Goal: Information Seeking & Learning: Learn about a topic

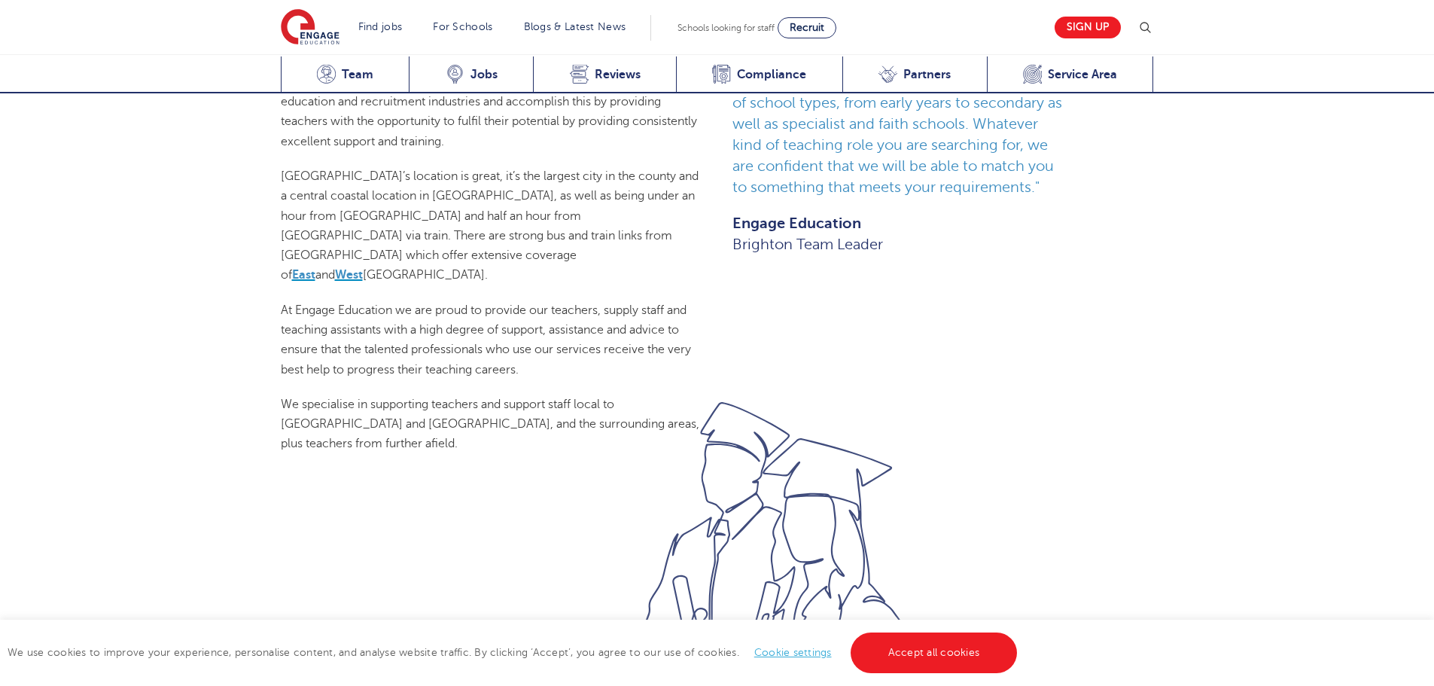
scroll to position [1280, 0]
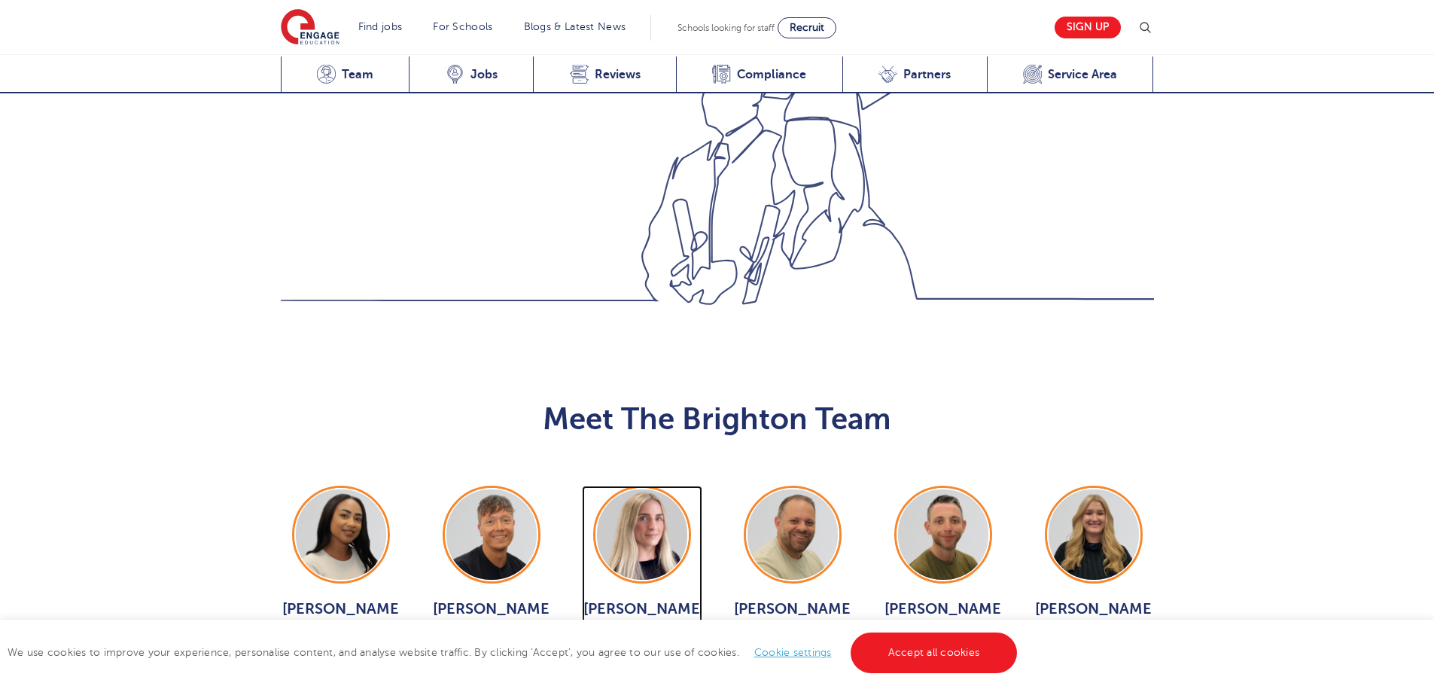
click at [655, 659] on span "View Jobs >" at bounding box center [641, 666] width 67 height 14
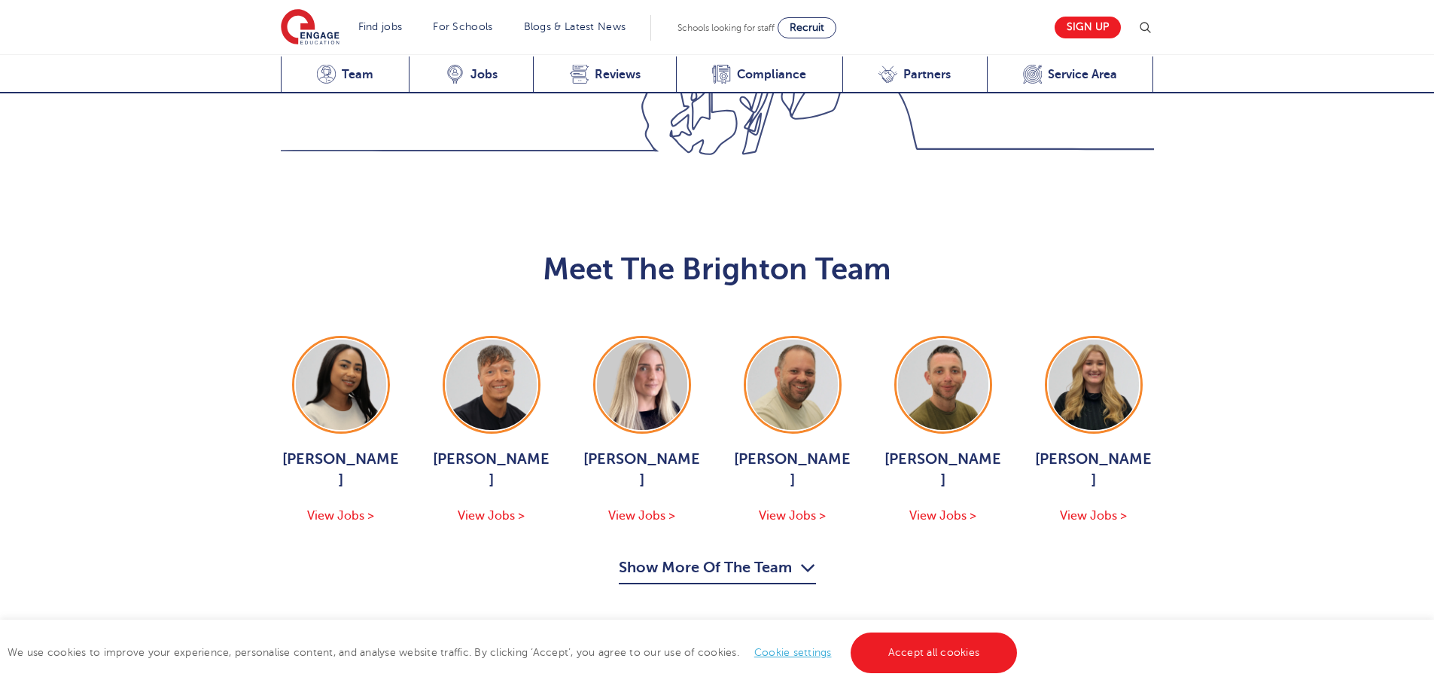
scroll to position [1430, 0]
click at [638, 508] on span "View Jobs >" at bounding box center [641, 515] width 67 height 14
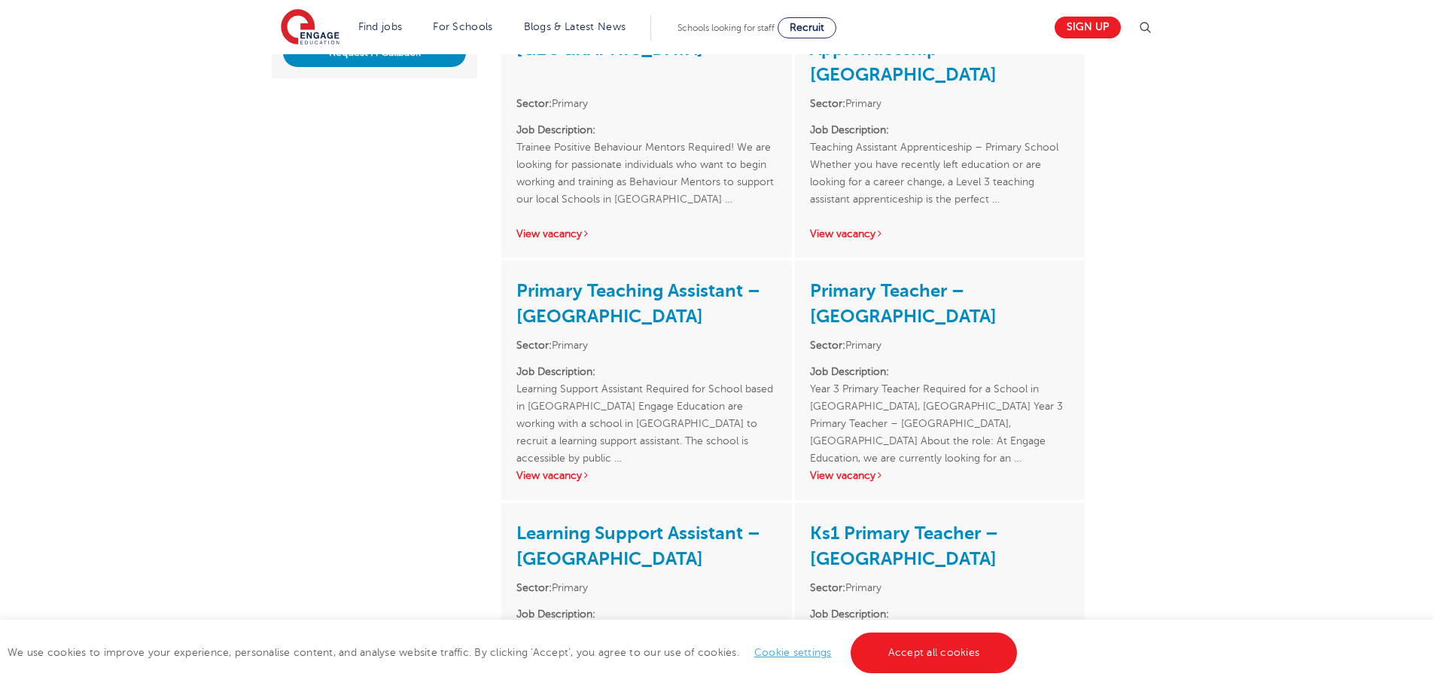
scroll to position [527, 0]
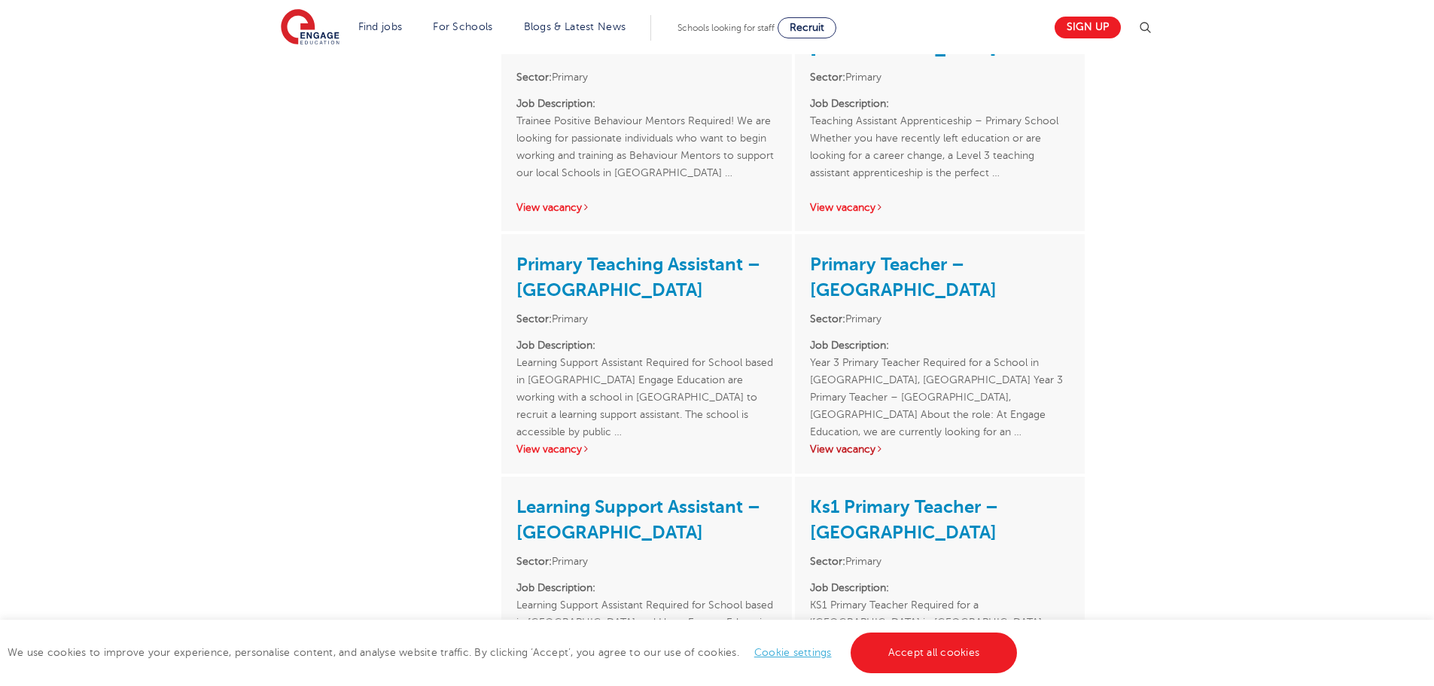
click at [839, 443] on link "View vacancy" at bounding box center [847, 448] width 74 height 11
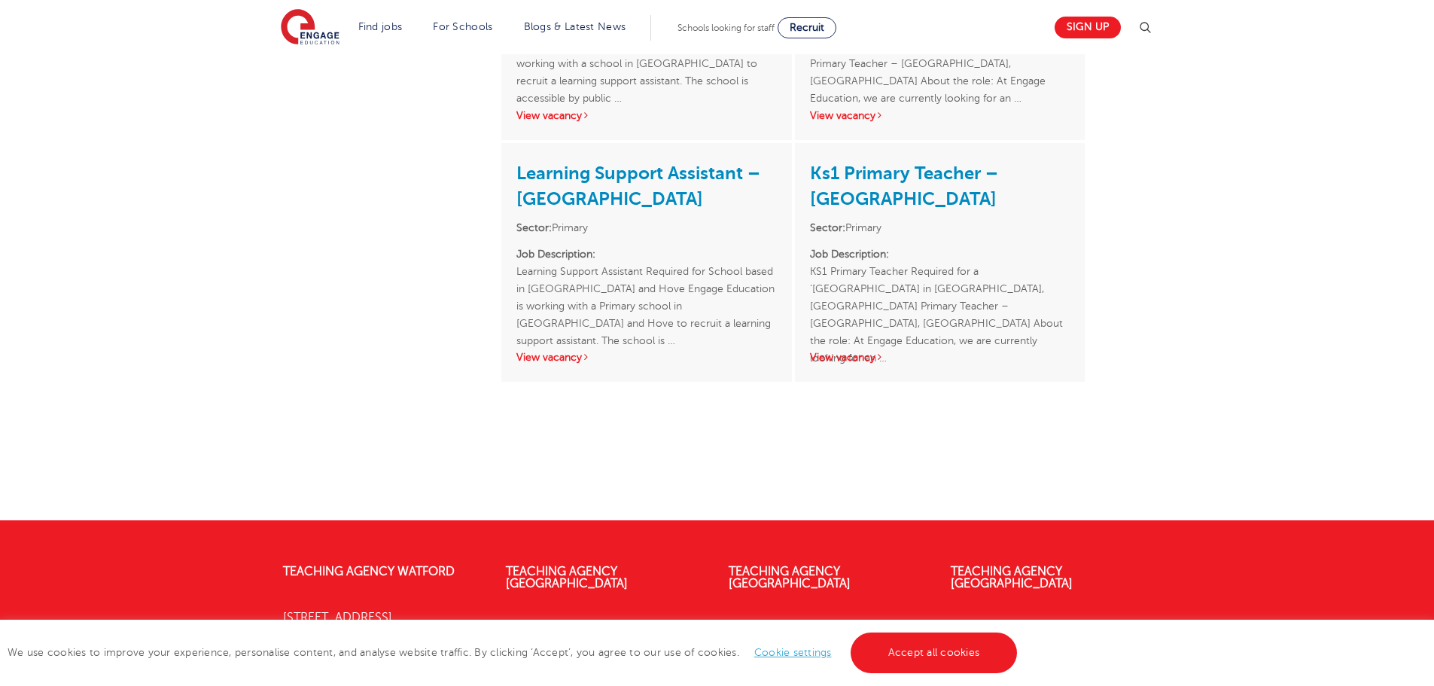
scroll to position [1068, 0]
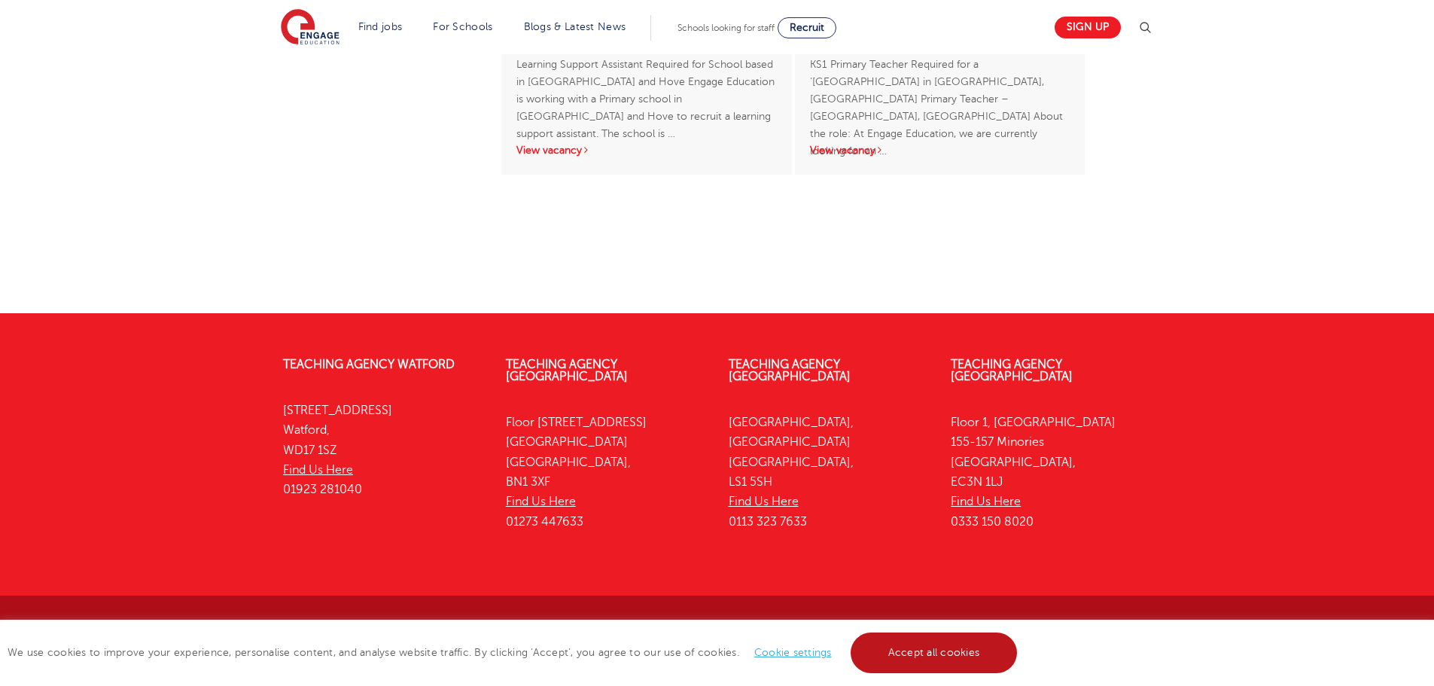
click at [956, 648] on link "Accept all cookies" at bounding box center [934, 652] width 167 height 41
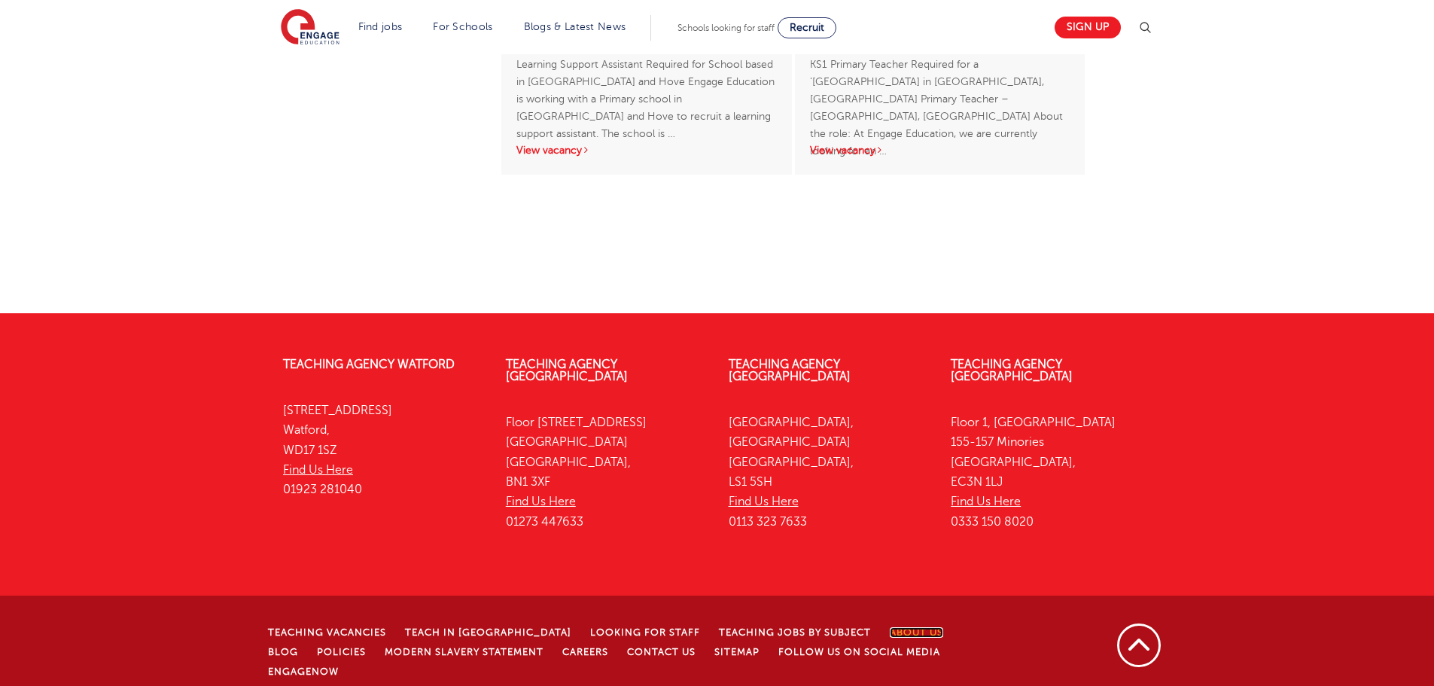
click at [890, 627] on link "About Us" at bounding box center [916, 632] width 53 height 11
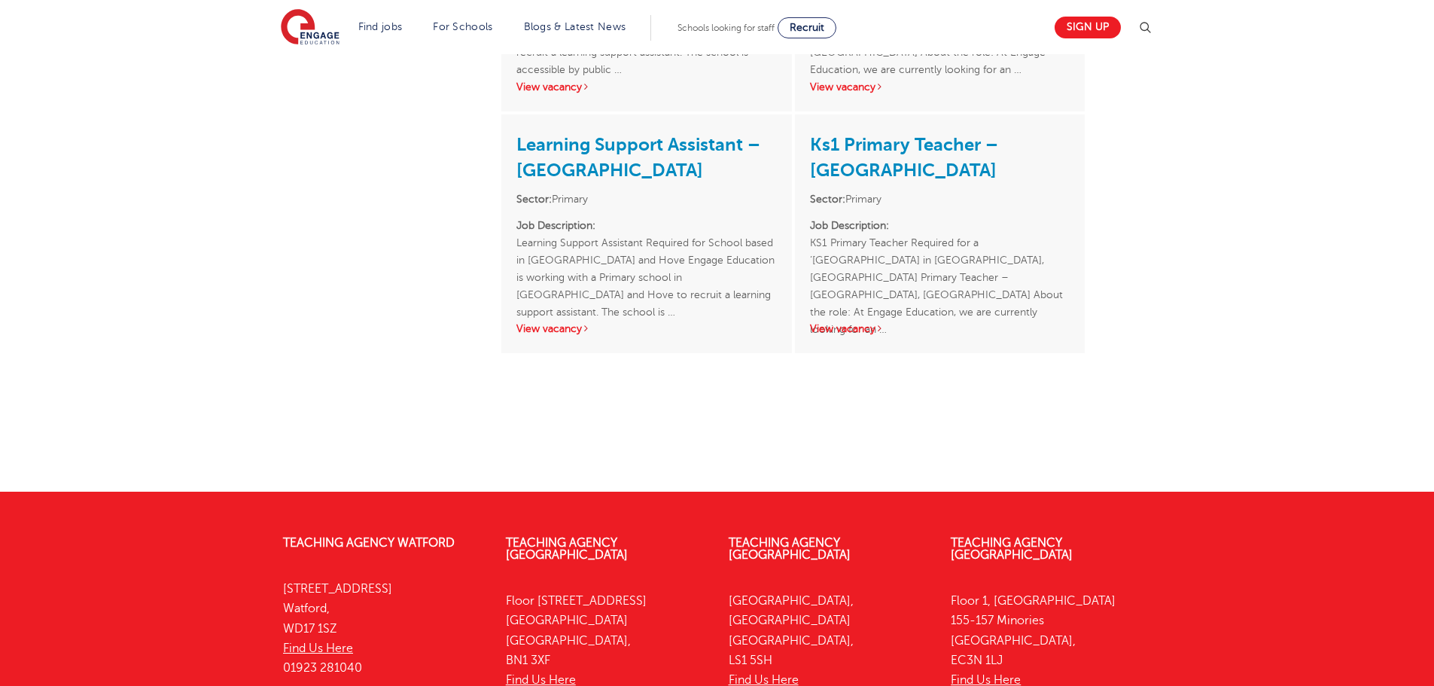
scroll to position [691, 0]
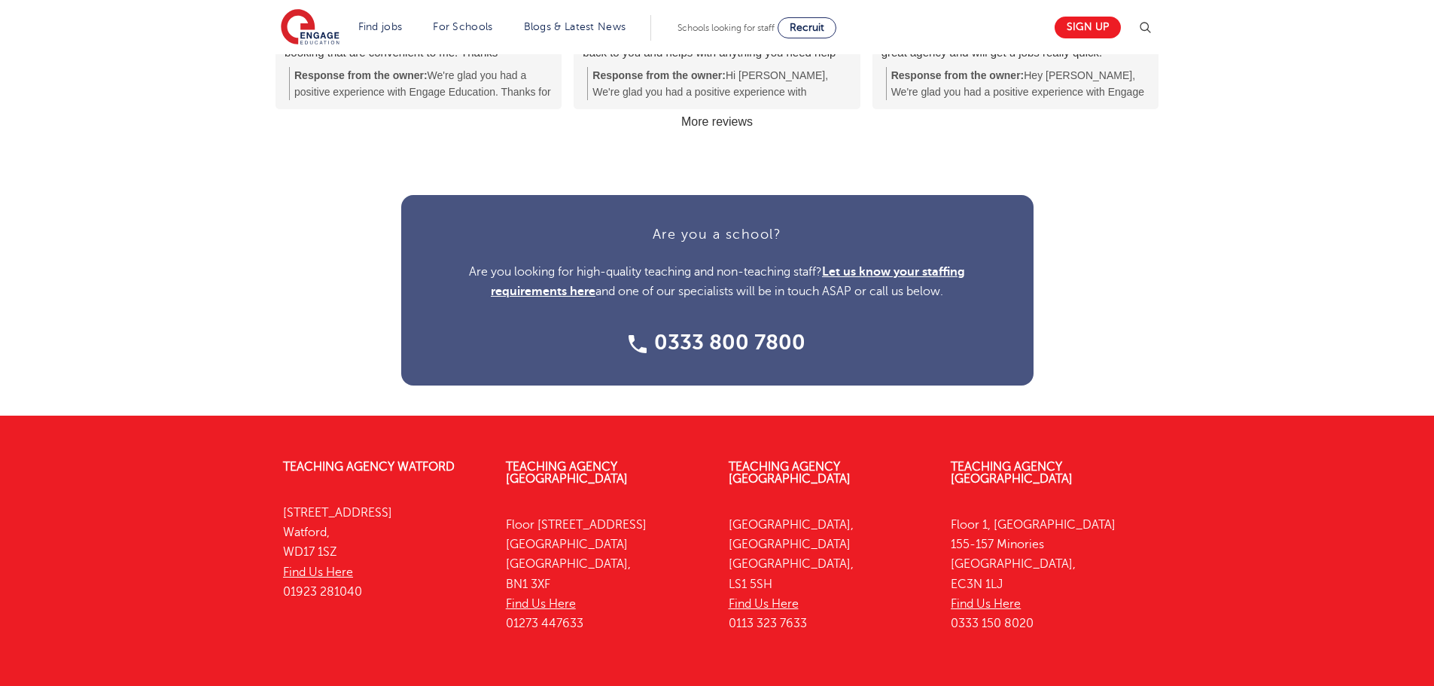
scroll to position [1914, 0]
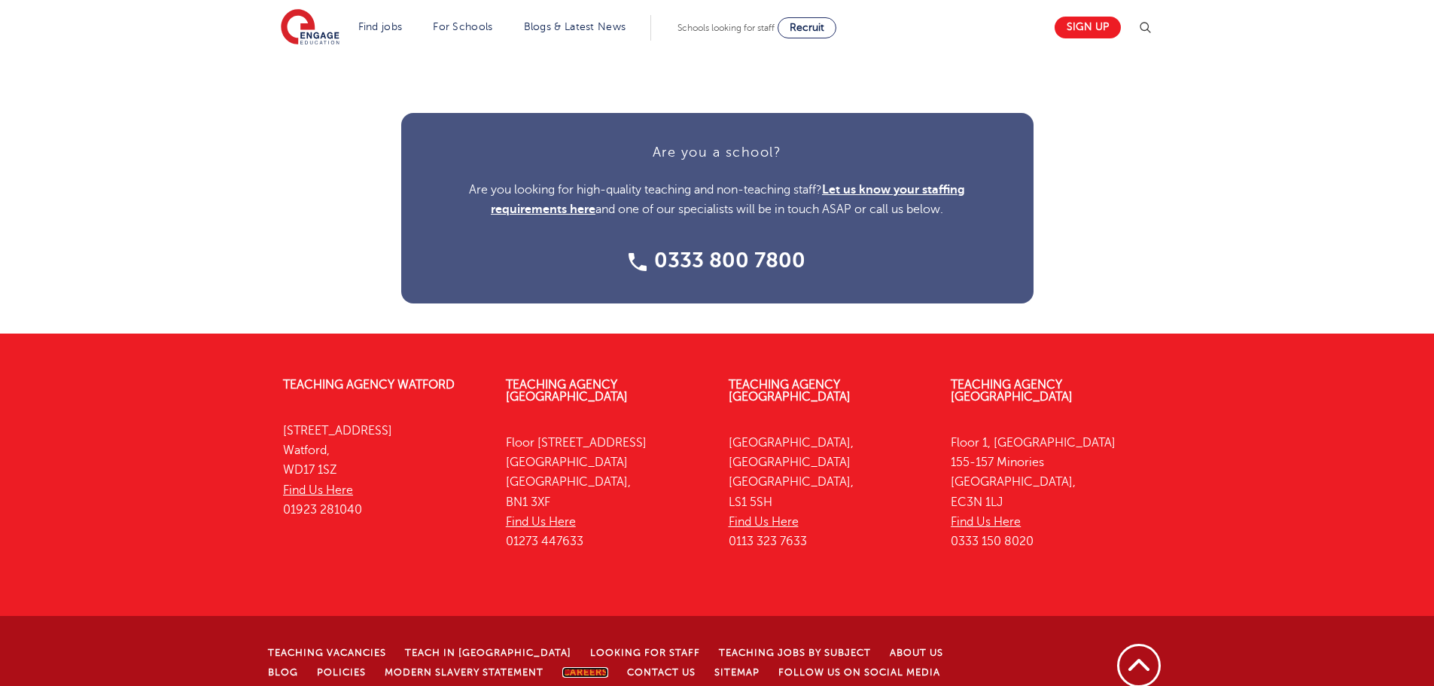
click at [562, 667] on link "Careers" at bounding box center [585, 672] width 46 height 11
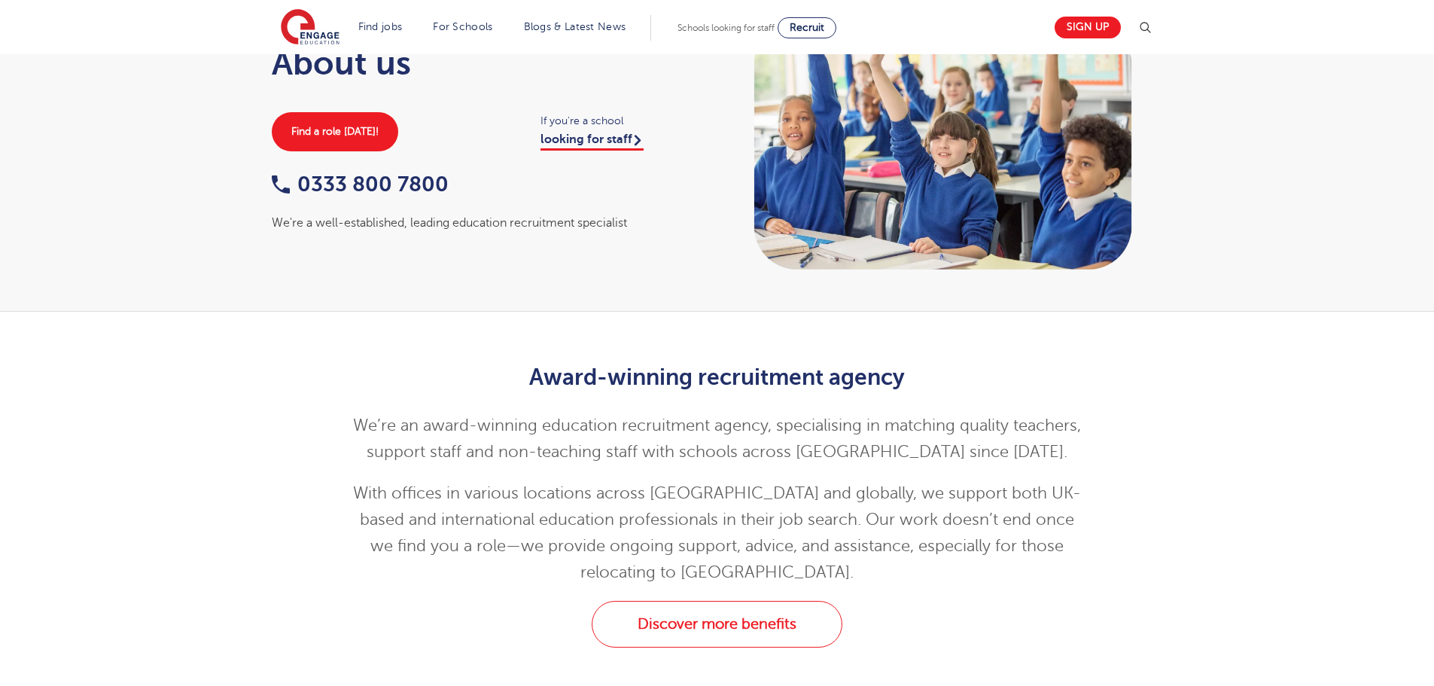
scroll to position [0, 0]
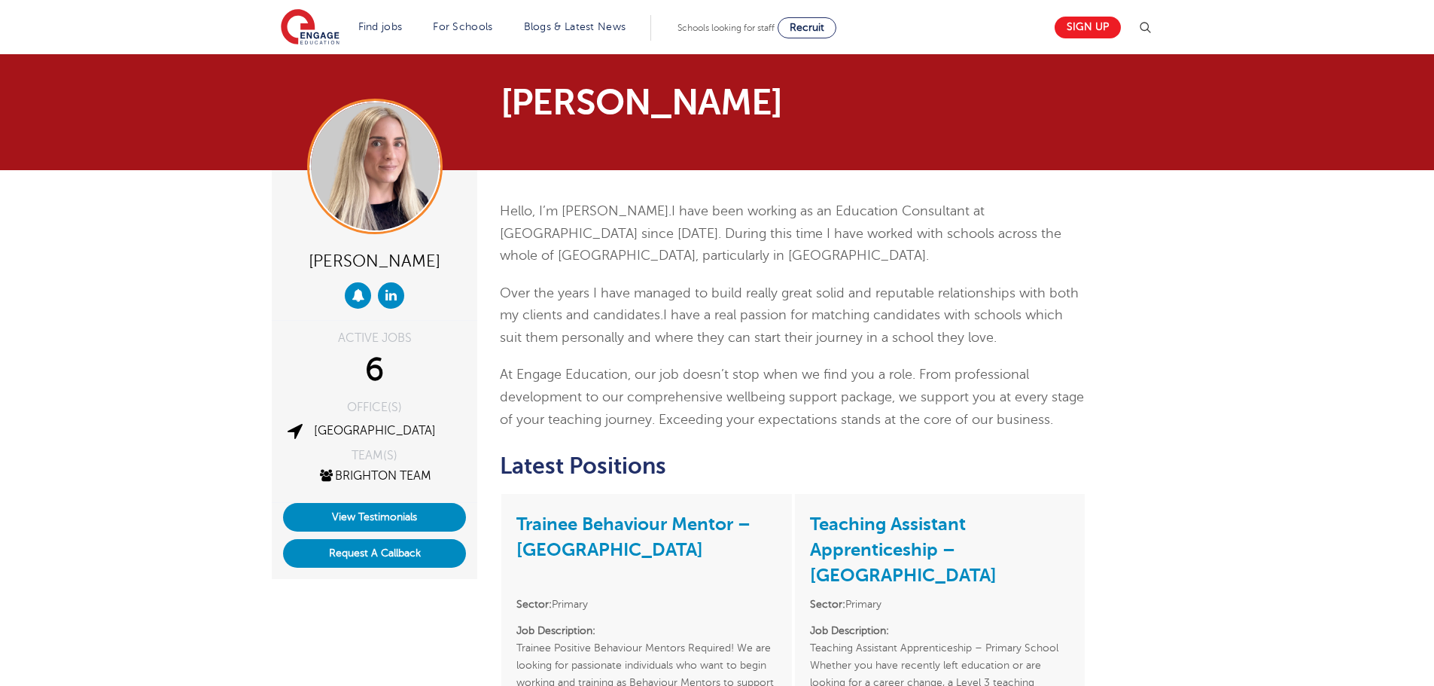
drag, startPoint x: 1118, startPoint y: 318, endPoint x: 1005, endPoint y: 356, distance: 119.0
click at [1005, 356] on div "Hello, I’m Megan. I have been working as an Education Consultant at Engage sinc…" at bounding box center [793, 315] width 586 height 230
click at [1077, 269] on div "Hello, I’m Megan. I have been working as an Education Consultant at Engage sinc…" at bounding box center [793, 315] width 586 height 230
drag, startPoint x: 1077, startPoint y: 269, endPoint x: 990, endPoint y: 259, distance: 87.9
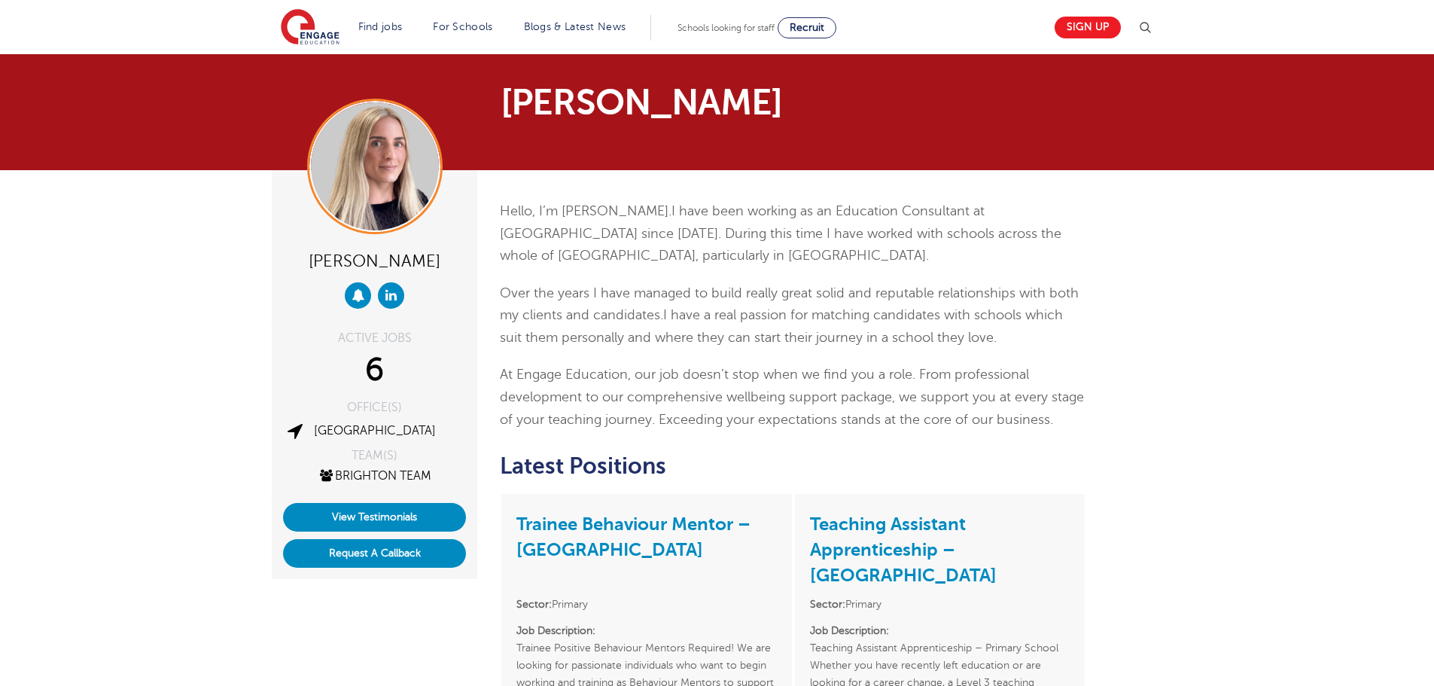
click at [990, 259] on p "Hello, I’m Megan. I have been working as an Education Consultant at Engage sinc…" at bounding box center [793, 233] width 586 height 67
drag, startPoint x: 1155, startPoint y: 321, endPoint x: 1131, endPoint y: 351, distance: 38.1
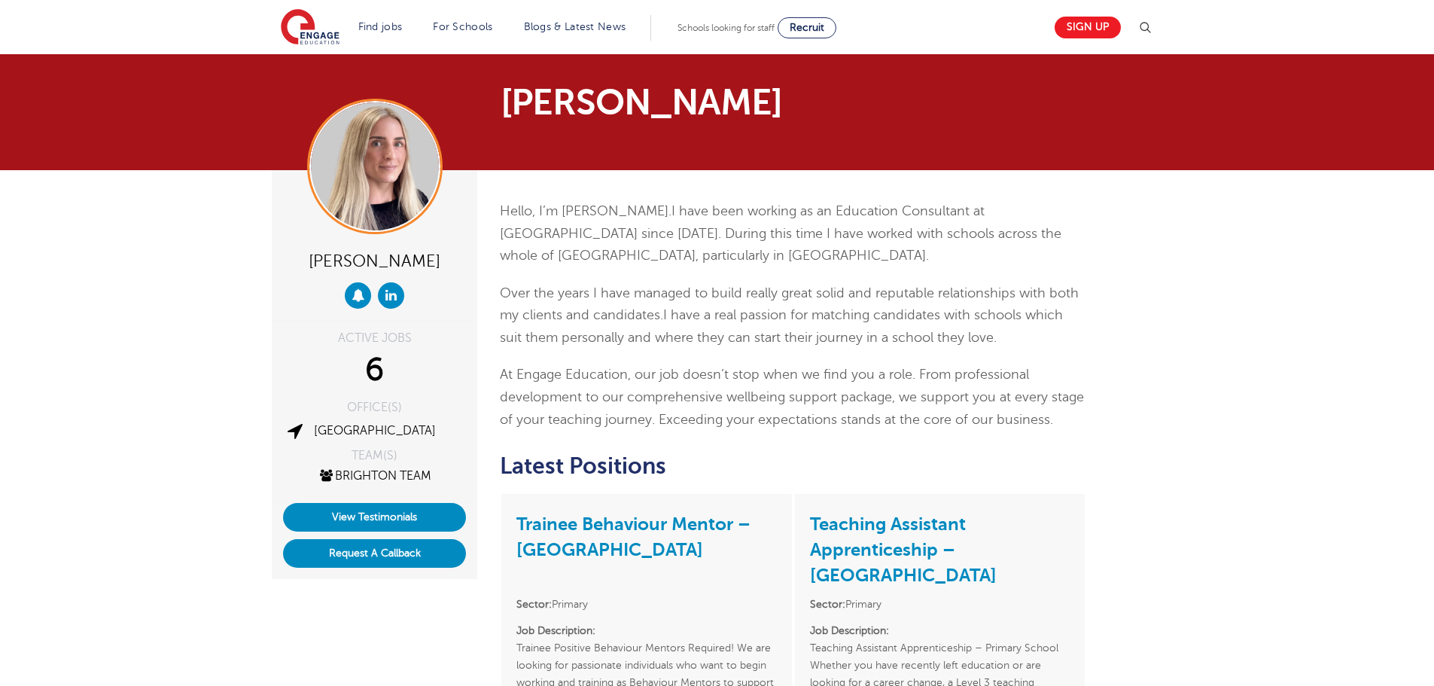
drag, startPoint x: 1263, startPoint y: 361, endPoint x: 1237, endPoint y: 401, distance: 47.8
drag, startPoint x: 1226, startPoint y: 399, endPoint x: 1191, endPoint y: 434, distance: 49.5
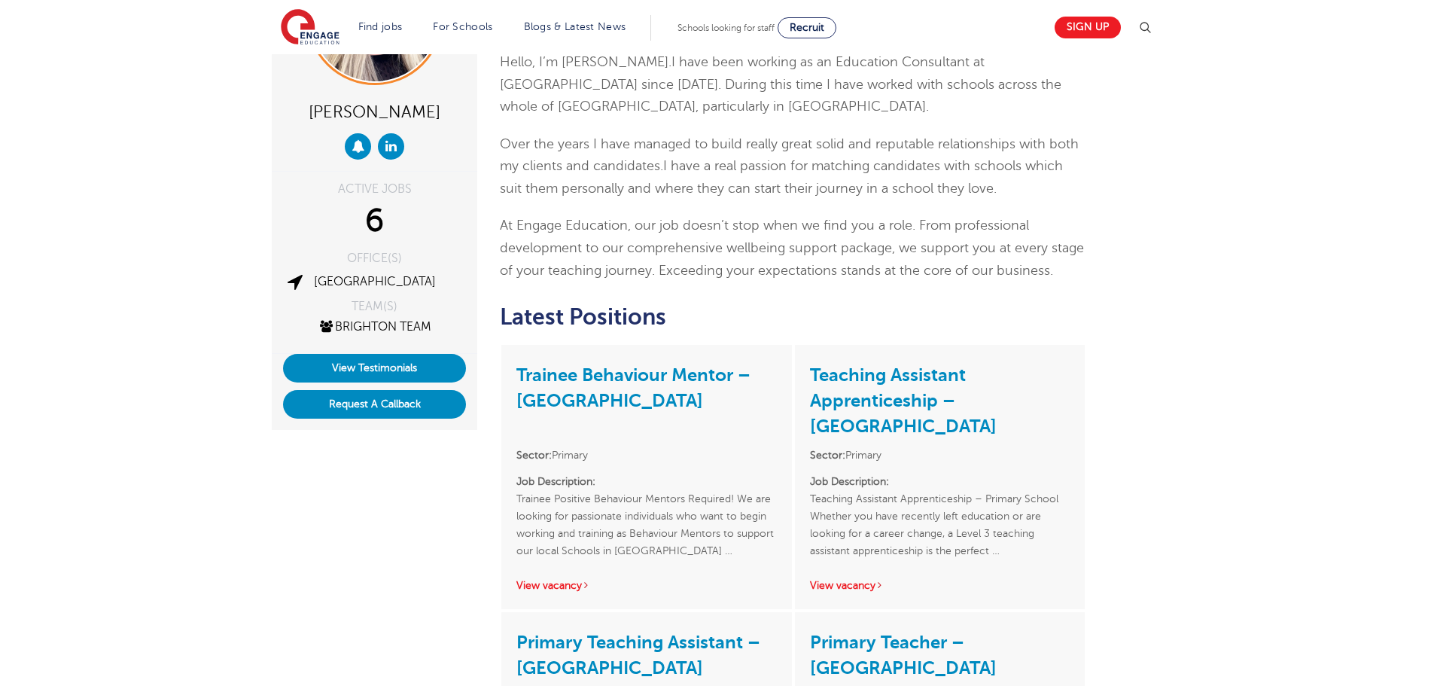
scroll to position [151, 0]
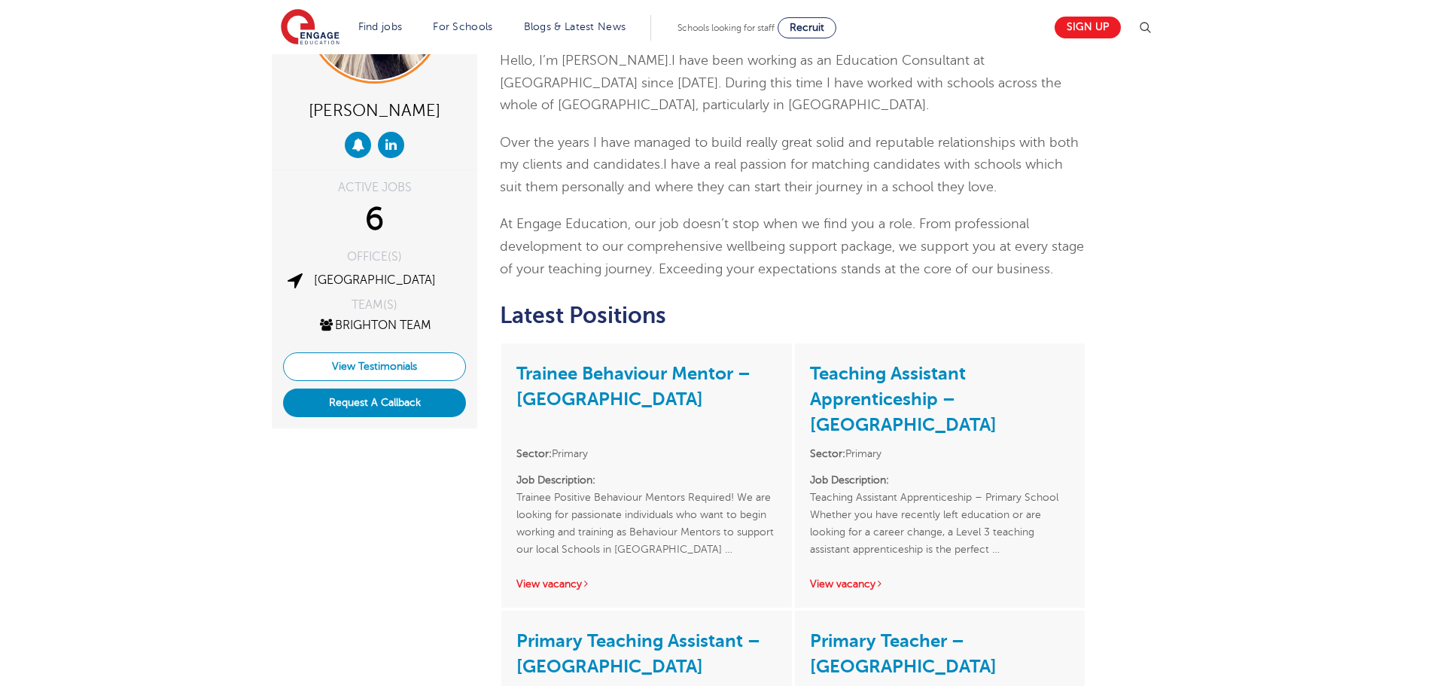
click at [333, 373] on link "View Testimonials" at bounding box center [374, 366] width 183 height 29
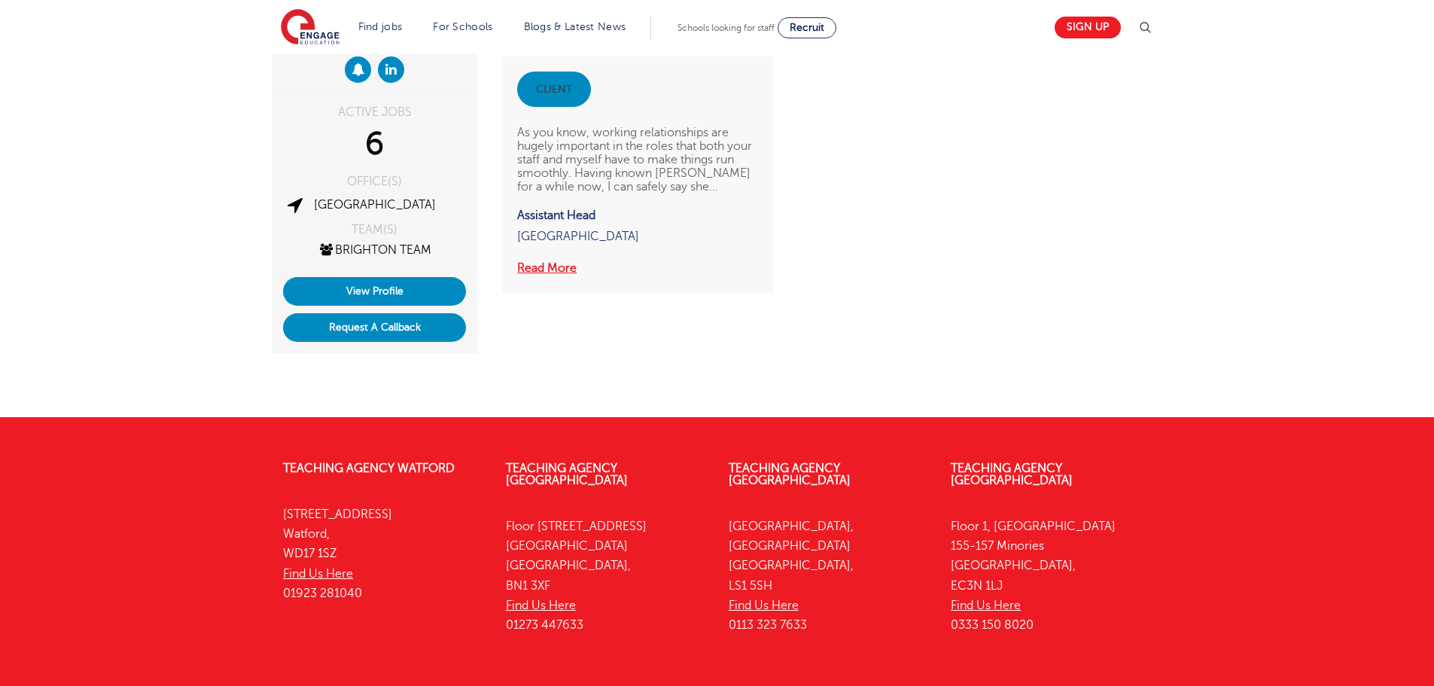
scroll to position [226, 0]
click at [544, 267] on button "Read More" at bounding box center [546, 268] width 59 height 20
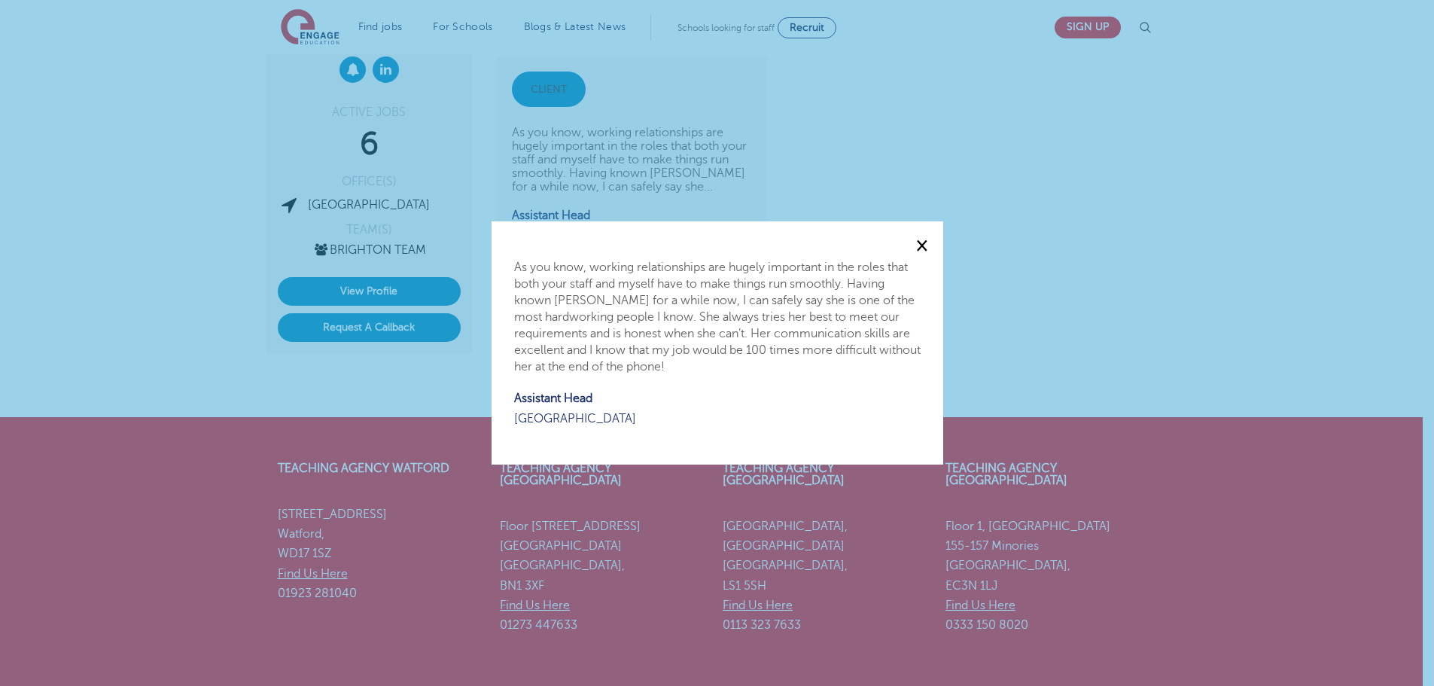
drag, startPoint x: 926, startPoint y: 248, endPoint x: 860, endPoint y: 364, distance: 134.2
click at [866, 361] on div "× As you know, working relationships are hugely important in the roles that bot…" at bounding box center [718, 342] width 452 height 243
click at [918, 253] on span "×" at bounding box center [922, 245] width 12 height 20
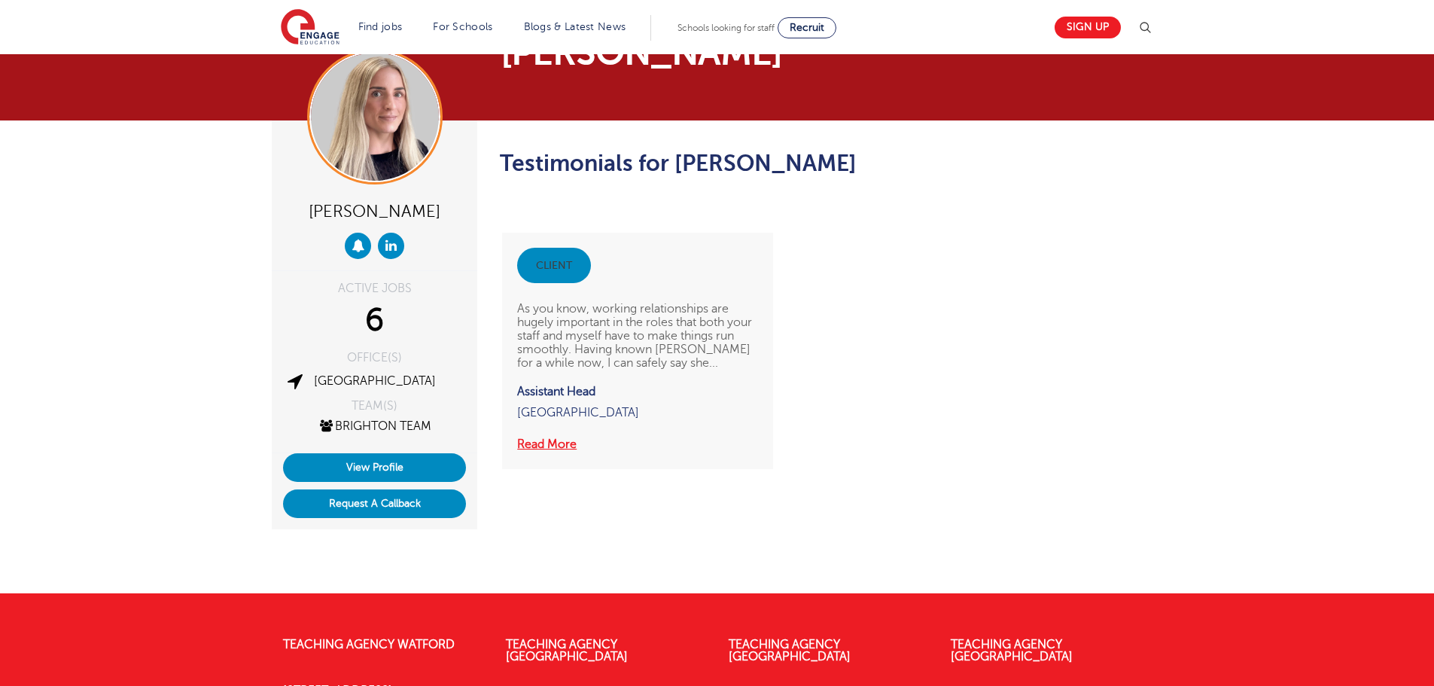
scroll to position [0, 0]
